Goal: Information Seeking & Learning: Find specific fact

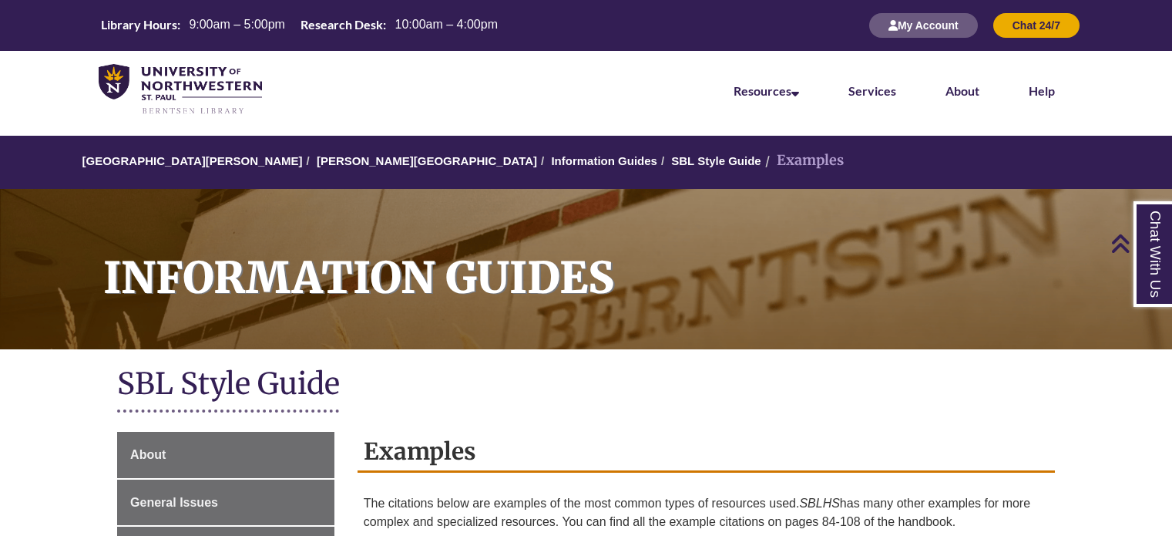
scroll to position [512, 0]
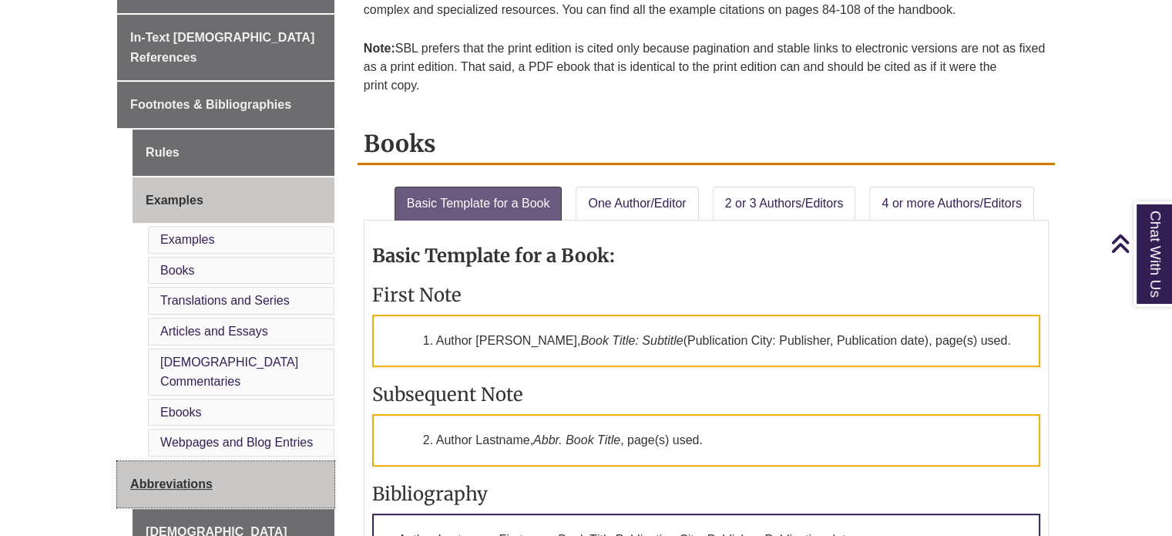
drag, startPoint x: 0, startPoint y: 0, endPoint x: 190, endPoint y: 448, distance: 486.7
click at [190, 461] on link "Abbreviations" at bounding box center [225, 484] width 217 height 46
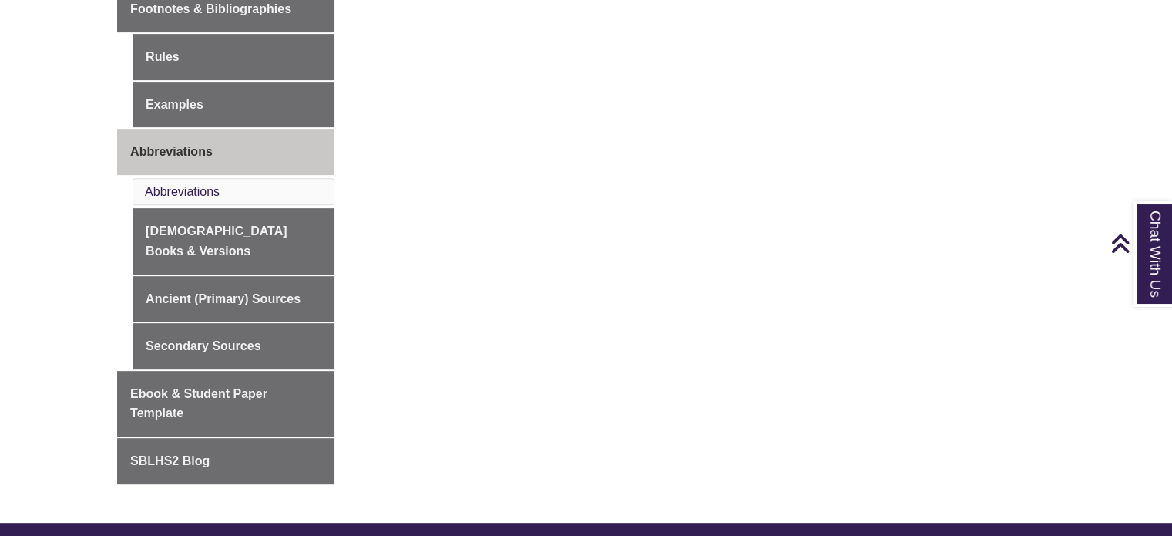
scroll to position [607, 0]
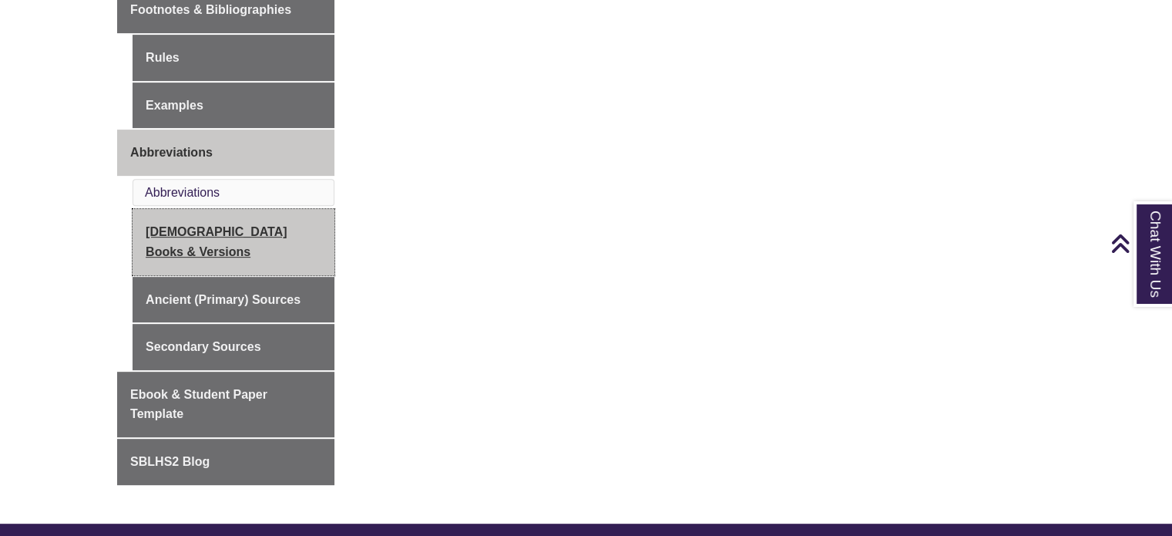
click at [233, 209] on link "[DEMOGRAPHIC_DATA] Books & Versions" at bounding box center [234, 242] width 202 height 66
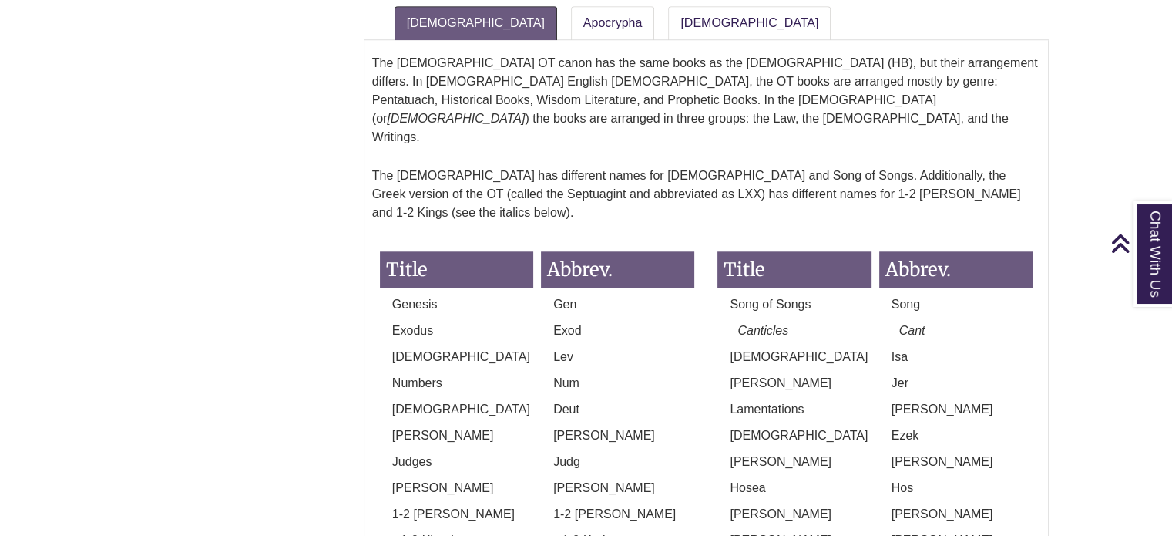
scroll to position [1418, 0]
